Goal: Task Accomplishment & Management: Complete application form

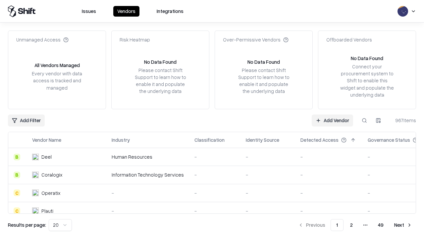
click at [333, 120] on link "Add Vendor" at bounding box center [332, 120] width 41 height 12
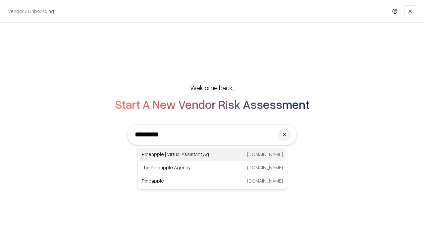
click at [212, 154] on div "Pineapple | Virtual Assistant Agency trypineapple.com" at bounding box center [212, 154] width 147 height 13
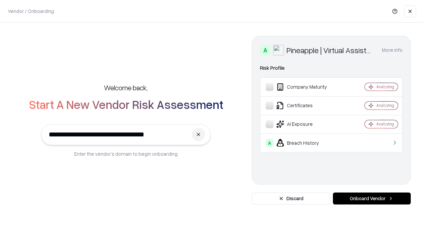
type input "**********"
click at [372, 198] on button "Onboard Vendor" at bounding box center [372, 198] width 78 height 12
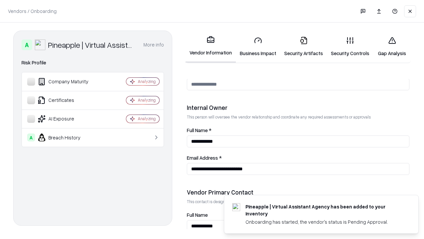
scroll to position [343, 0]
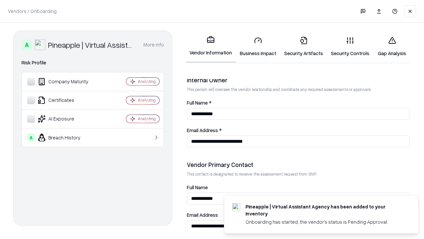
click at [258, 46] on link "Business Impact" at bounding box center [258, 46] width 44 height 31
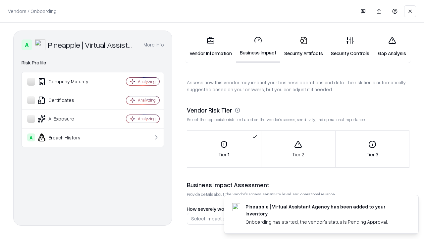
click at [304, 46] on link "Security Artifacts" at bounding box center [303, 46] width 47 height 31
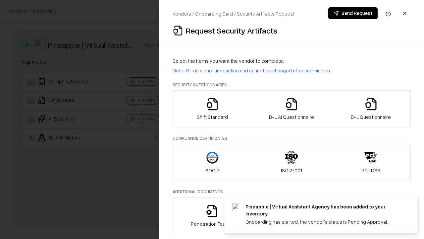
click at [212, 109] on icon "button" at bounding box center [212, 103] width 13 height 13
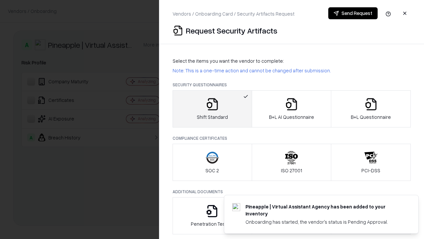
click at [353, 13] on button "Send Request" at bounding box center [353, 13] width 49 height 12
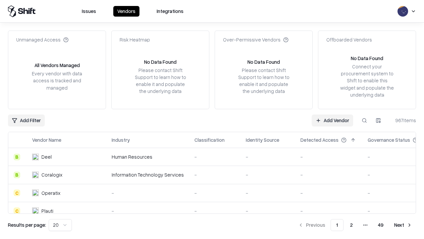
click at [365, 120] on button at bounding box center [365, 120] width 12 height 12
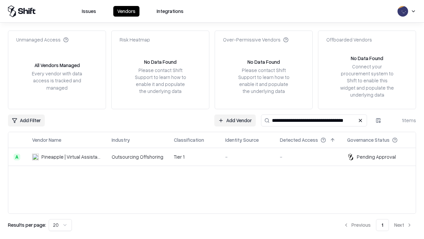
type input "**********"
click at [216, 156] on td "Tier 1" at bounding box center [194, 157] width 51 height 18
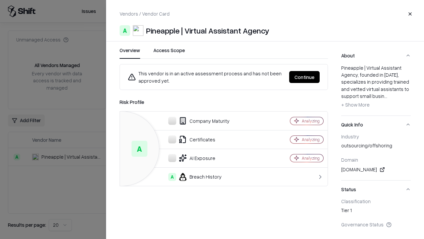
click at [305, 77] on button "Continue" at bounding box center [304, 77] width 30 height 12
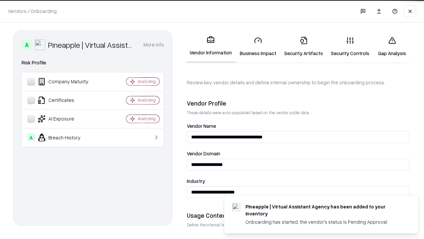
click at [304, 46] on link "Security Artifacts" at bounding box center [303, 46] width 47 height 31
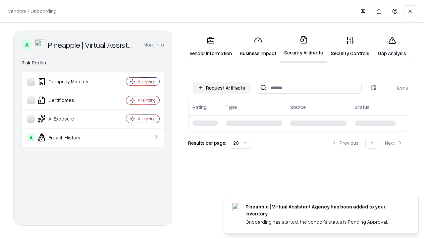
click at [350, 46] on link "Security Controls" at bounding box center [350, 46] width 46 height 31
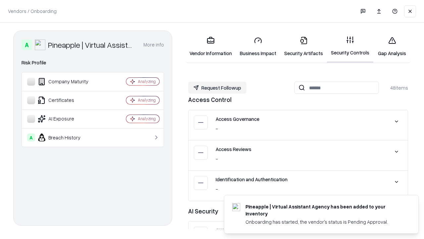
click at [217, 88] on button "Request Followup" at bounding box center [217, 88] width 58 height 12
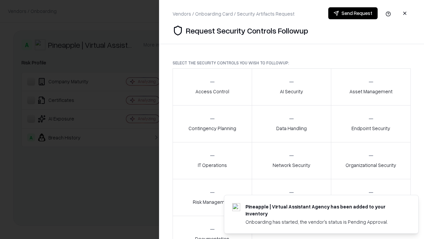
click at [212, 87] on div "Access Control" at bounding box center [213, 87] width 34 height 16
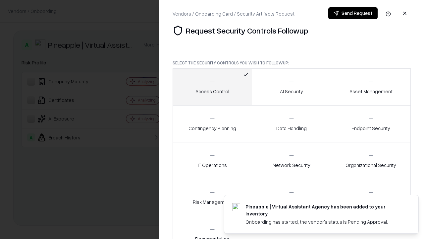
click at [353, 13] on button "Send Request" at bounding box center [353, 13] width 49 height 12
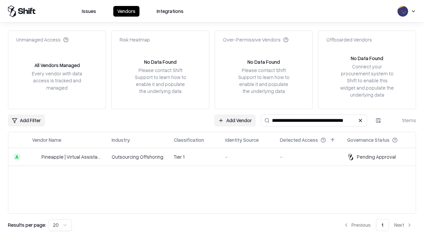
type input "**********"
click at [216, 156] on td "Tier 1" at bounding box center [194, 157] width 51 height 18
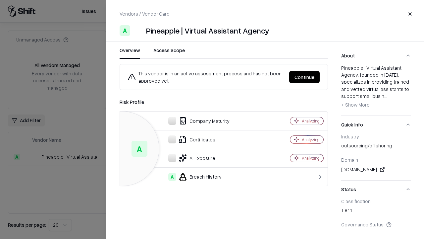
click at [305, 77] on button "Continue" at bounding box center [304, 77] width 30 height 12
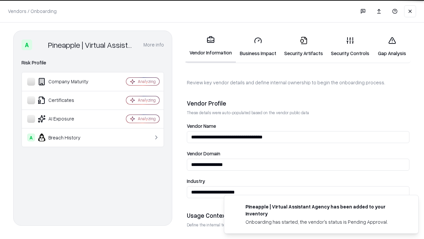
click at [392, 46] on link "Gap Analysis" at bounding box center [392, 46] width 37 height 31
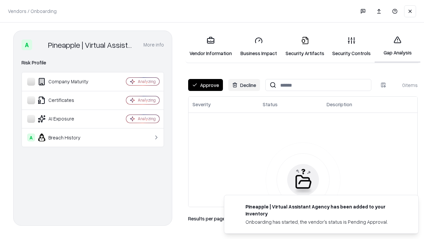
click at [206, 85] on button "Approve" at bounding box center [205, 85] width 35 height 12
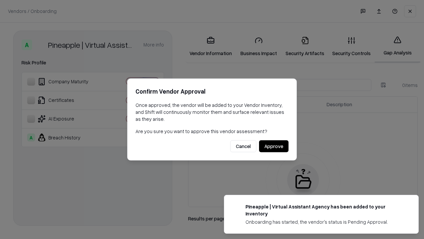
click at [274, 146] on button "Approve" at bounding box center [274, 146] width 30 height 12
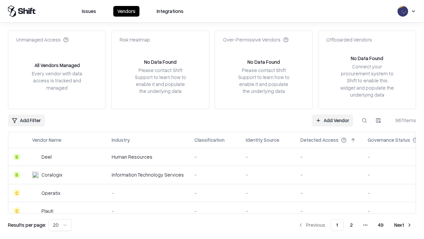
type input "**********"
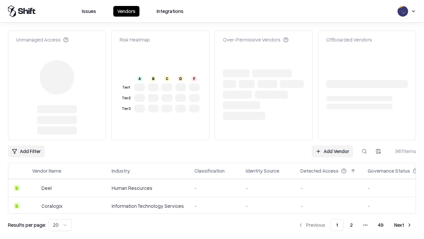
click at [333, 145] on link "Add Vendor" at bounding box center [332, 151] width 41 height 12
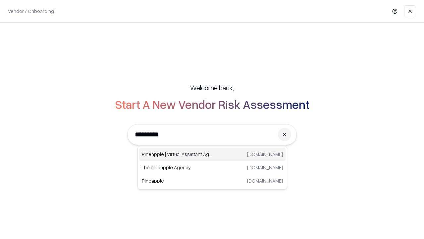
click at [212, 154] on div "Pineapple | Virtual Assistant Agency trypineapple.com" at bounding box center [212, 154] width 147 height 13
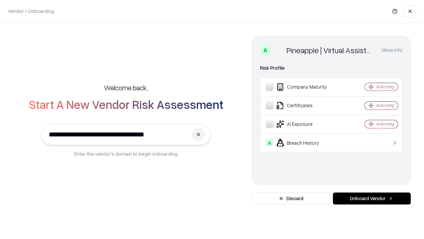
type input "**********"
click at [372, 198] on button "Onboard Vendor" at bounding box center [372, 198] width 78 height 12
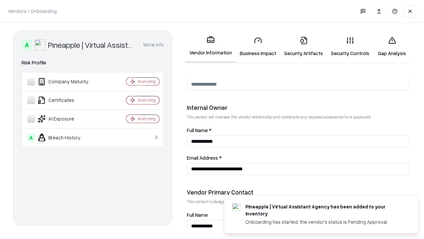
scroll to position [343, 0]
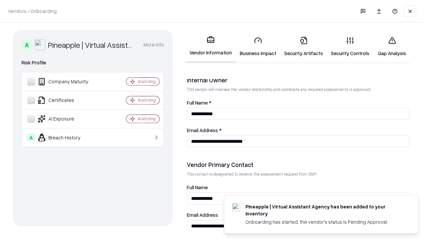
click at [392, 46] on link "Gap Analysis" at bounding box center [392, 46] width 37 height 31
